Goal: Participate in discussion: Engage in conversation with other users on a specific topic

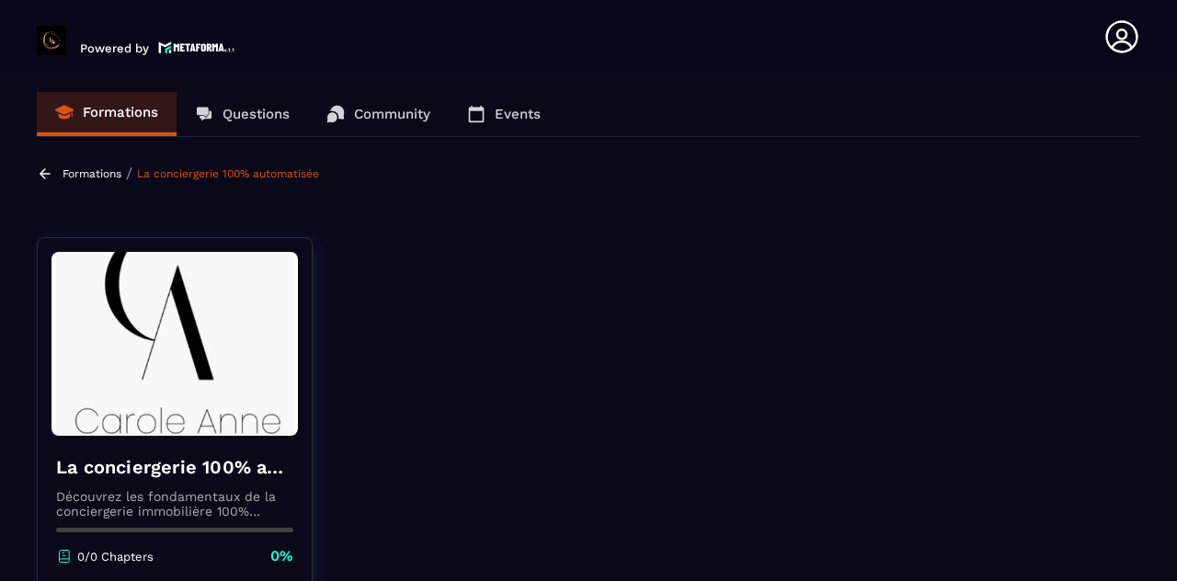
click at [258, 117] on p "Questions" at bounding box center [256, 114] width 67 height 17
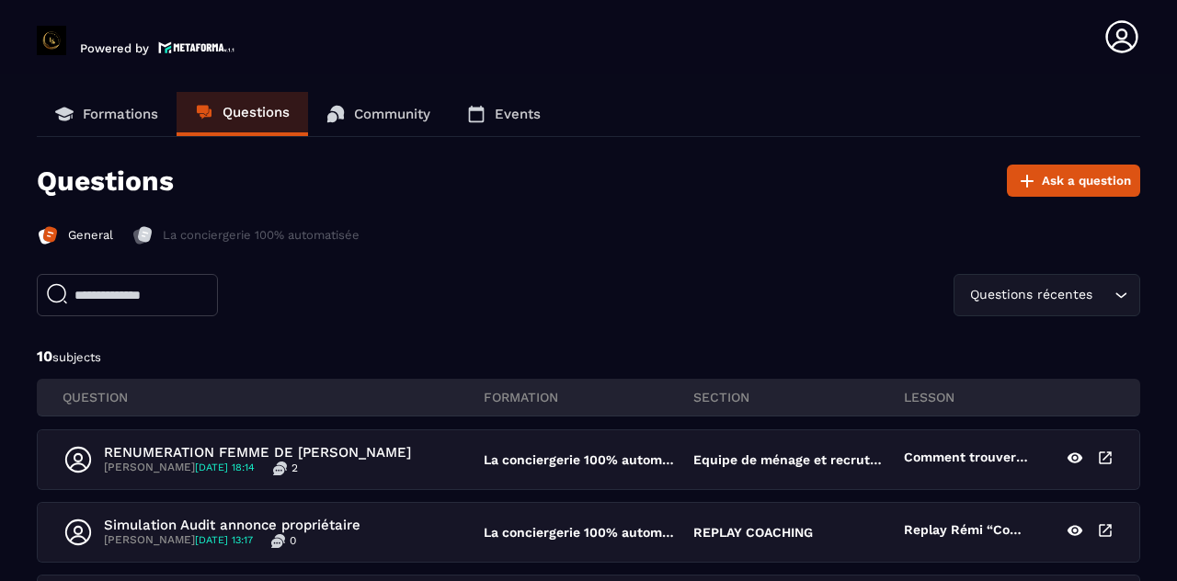
click at [136, 299] on input "text" at bounding box center [127, 295] width 181 height 42
type input "*******"
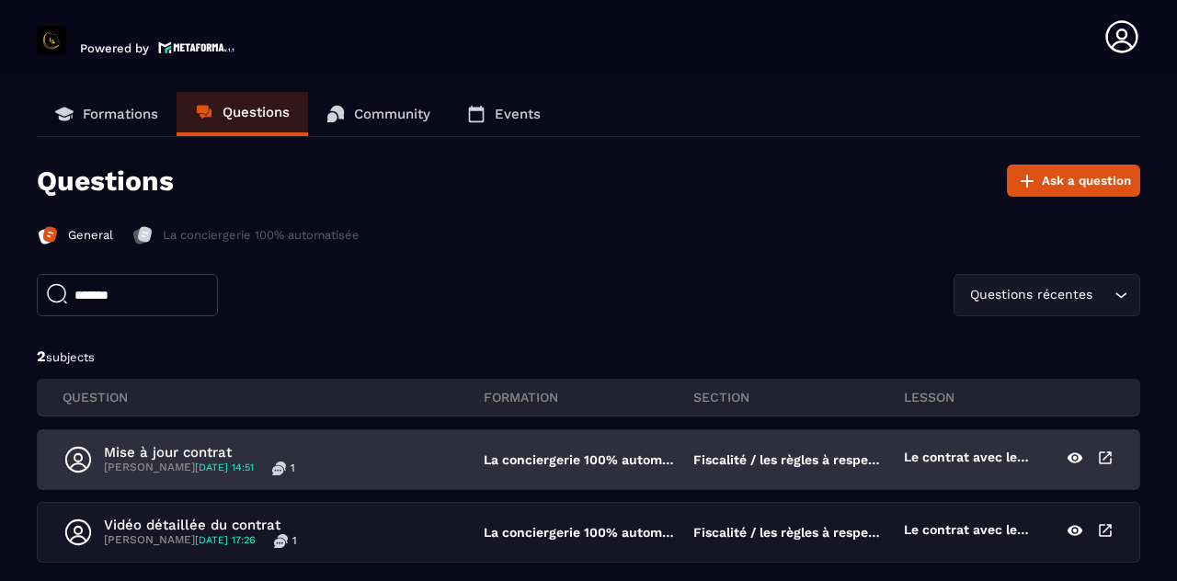
click at [993, 452] on p "Le contrat avec le propriétaire : indispensable pour se protéger" at bounding box center [967, 460] width 126 height 20
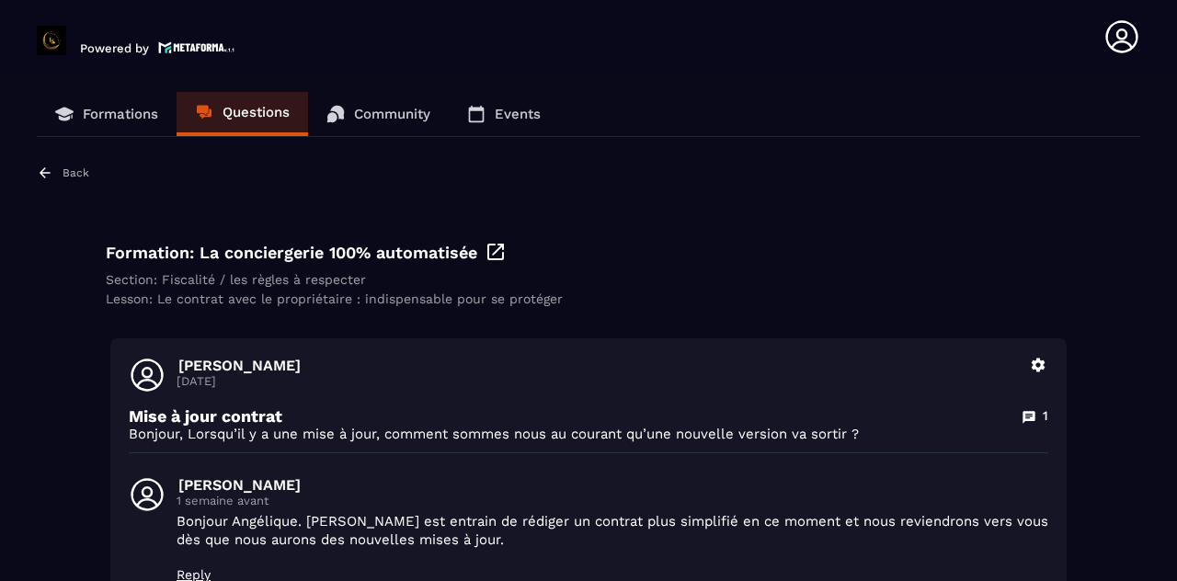
drag, startPoint x: 0, startPoint y: 474, endPoint x: 0, endPoint y: 435, distance: 38.6
click at [0, 461] on section "Formations Questions Community Events Back Formation: La conciergerie 100% auto…" at bounding box center [588, 331] width 1177 height 515
click at [769, 104] on div "Formations Questions Community Events" at bounding box center [589, 114] width 1104 height 45
